Goal: Navigation & Orientation: Understand site structure

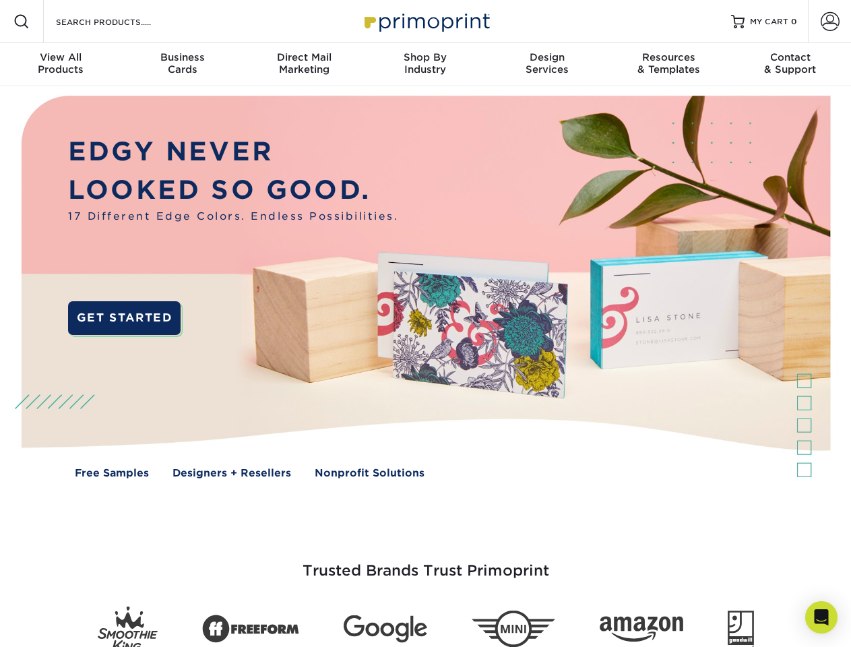
click at [425, 323] on img at bounding box center [425, 296] width 842 height 421
click at [22, 22] on span at bounding box center [21, 21] width 16 height 16
click at [829, 22] on span at bounding box center [830, 21] width 19 height 19
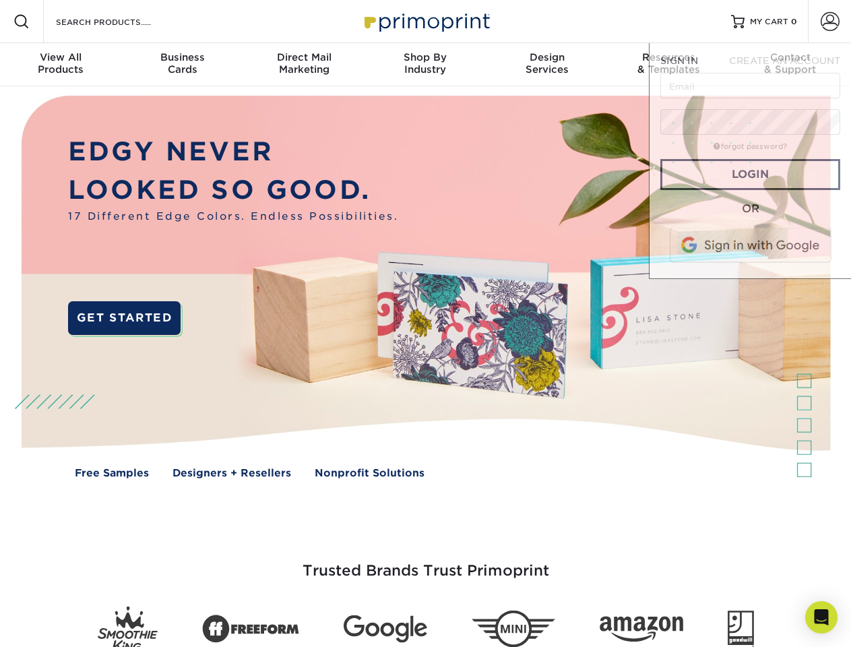
click at [61, 65] on div "View All Products" at bounding box center [60, 63] width 121 height 24
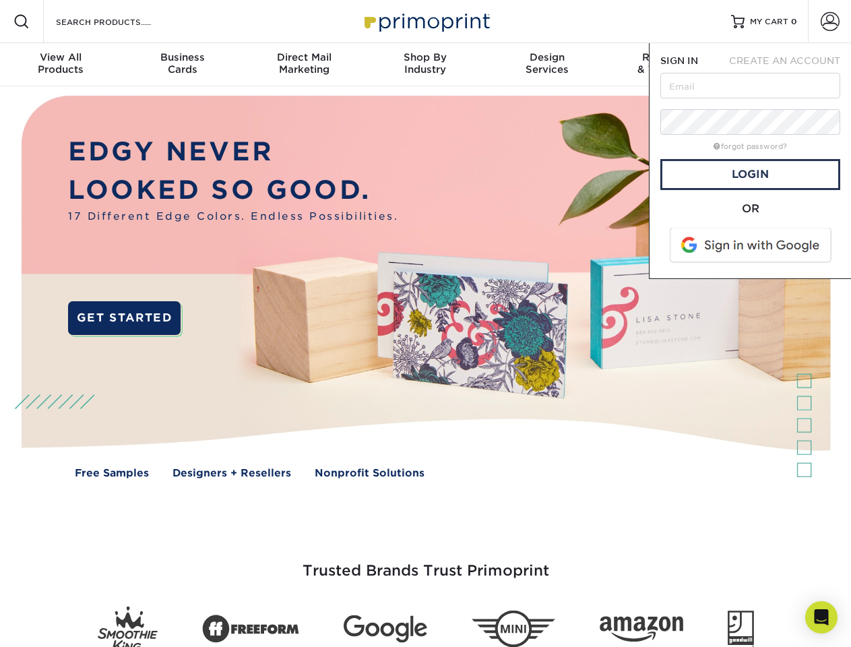
click at [182, 65] on div "Business Cards" at bounding box center [181, 63] width 121 height 24
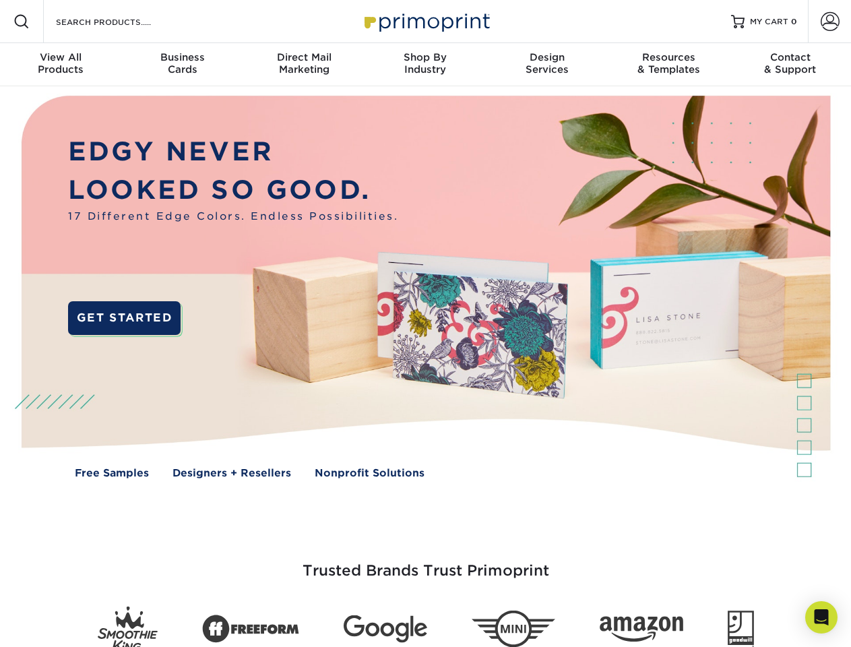
click at [304, 65] on div "Direct Mail Marketing" at bounding box center [303, 63] width 121 height 24
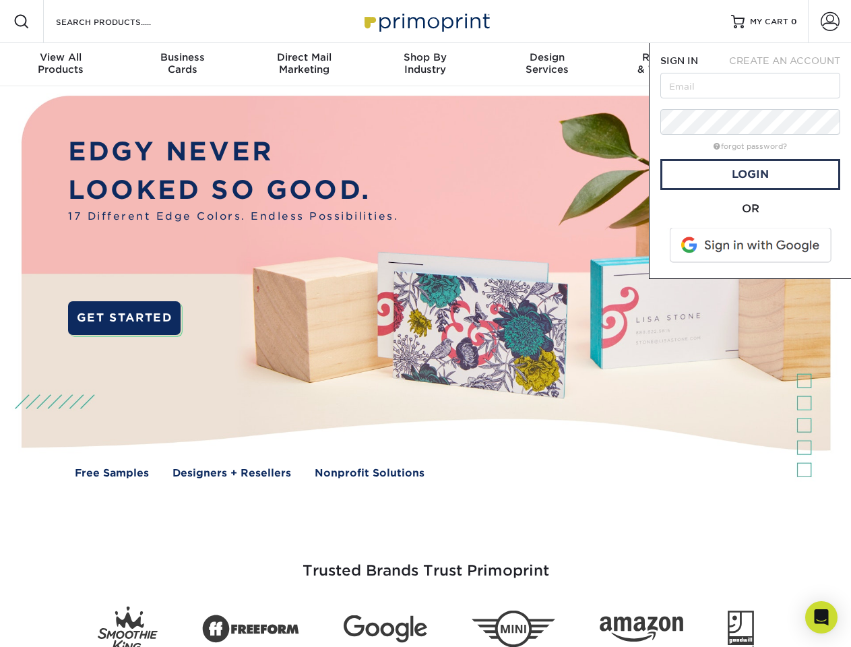
click at [425, 65] on div "Shop By Industry" at bounding box center [425, 63] width 121 height 24
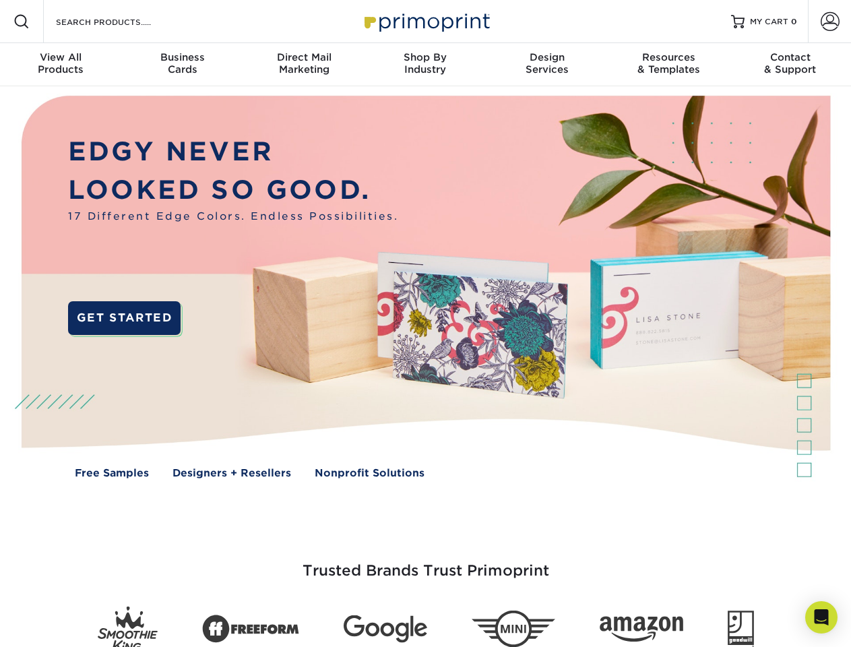
click at [547, 65] on div "Design Services" at bounding box center [547, 63] width 121 height 24
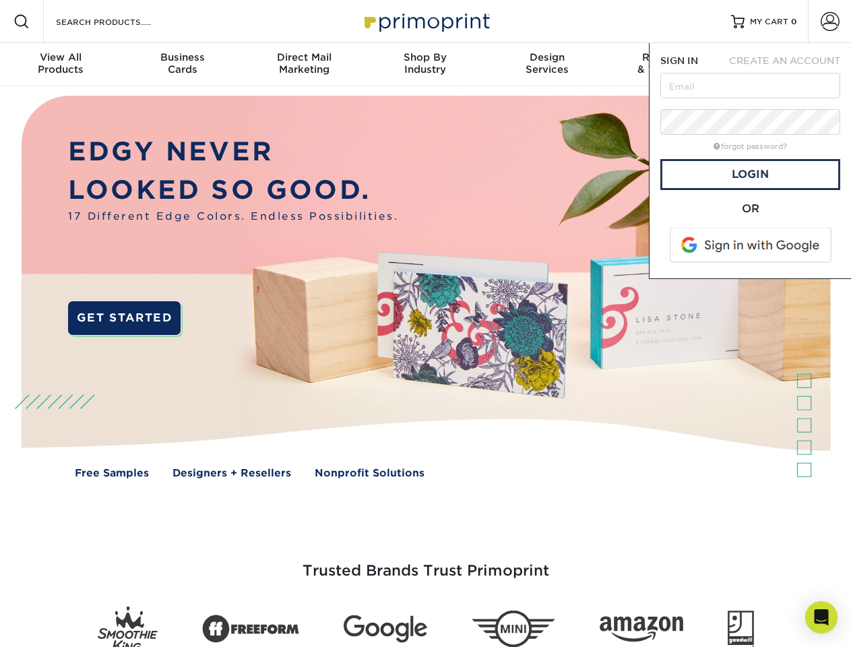
click at [668, 65] on span "SIGN IN" at bounding box center [679, 60] width 38 height 11
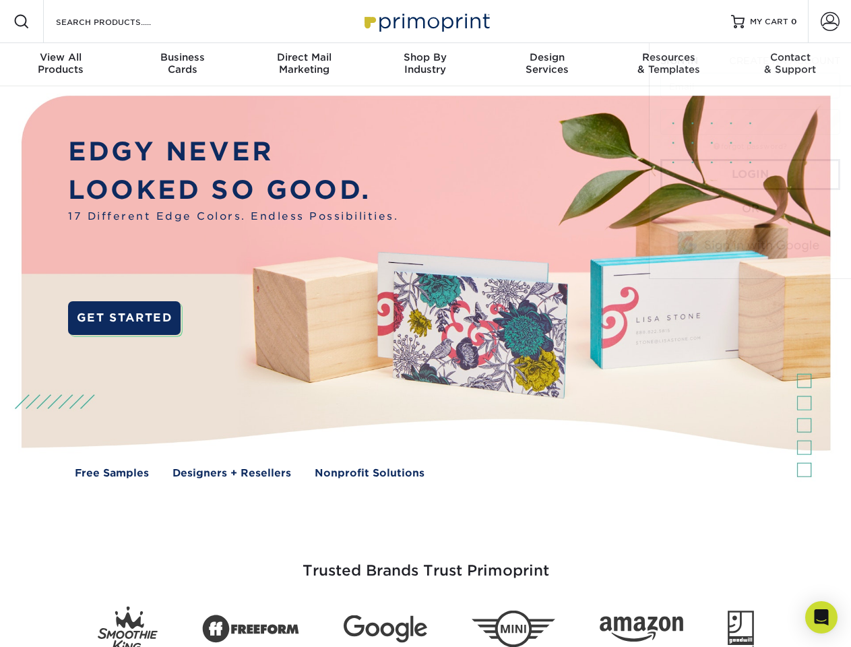
click at [790, 65] on div "Contact & Support" at bounding box center [790, 63] width 121 height 24
